Goal: Find specific page/section: Find specific page/section

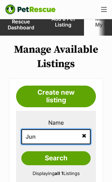
click at [62, 132] on input "Jun" at bounding box center [55, 136] width 69 height 15
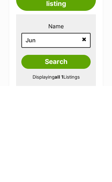
click at [84, 133] on icon at bounding box center [84, 136] width 5 height 6
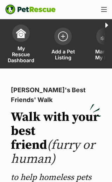
click at [97, 54] on span "Manage My Pets" at bounding box center [104, 55] width 24 height 12
click at [98, 49] on span "Manage My Pets" at bounding box center [104, 55] width 24 height 12
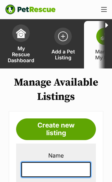
click at [70, 172] on input "text" at bounding box center [55, 169] width 69 height 15
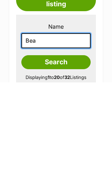
type input "Bear"
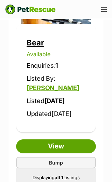
scroll to position [450, 0]
click at [83, 151] on link "View" at bounding box center [56, 146] width 80 height 14
